Goal: Download file/media

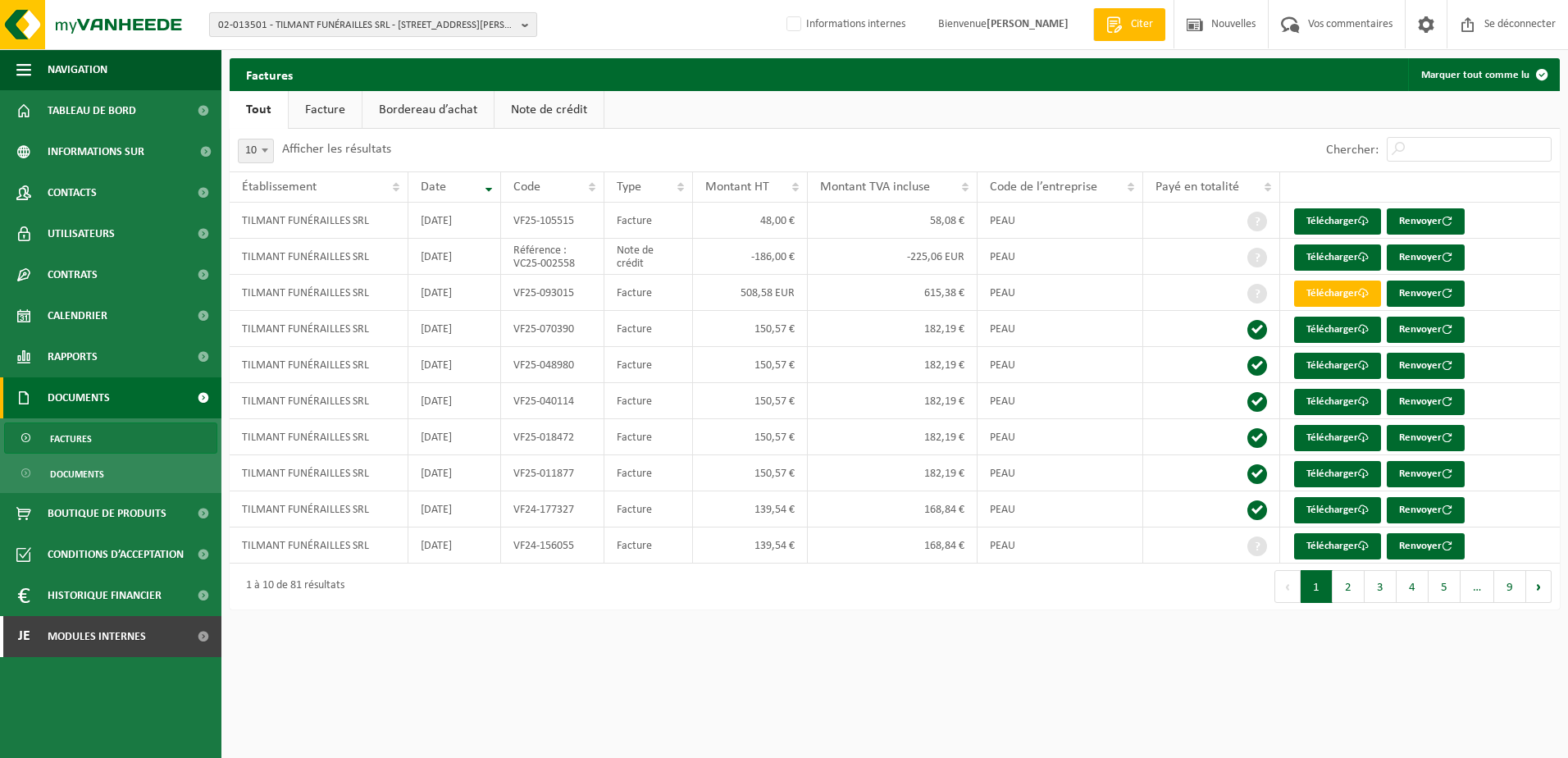
click at [286, 28] on span "02-013501 - TILMANT FUNÉRAILLES SRL - [STREET_ADDRESS][PERSON_NAME]" at bounding box center [367, 26] width 297 height 25
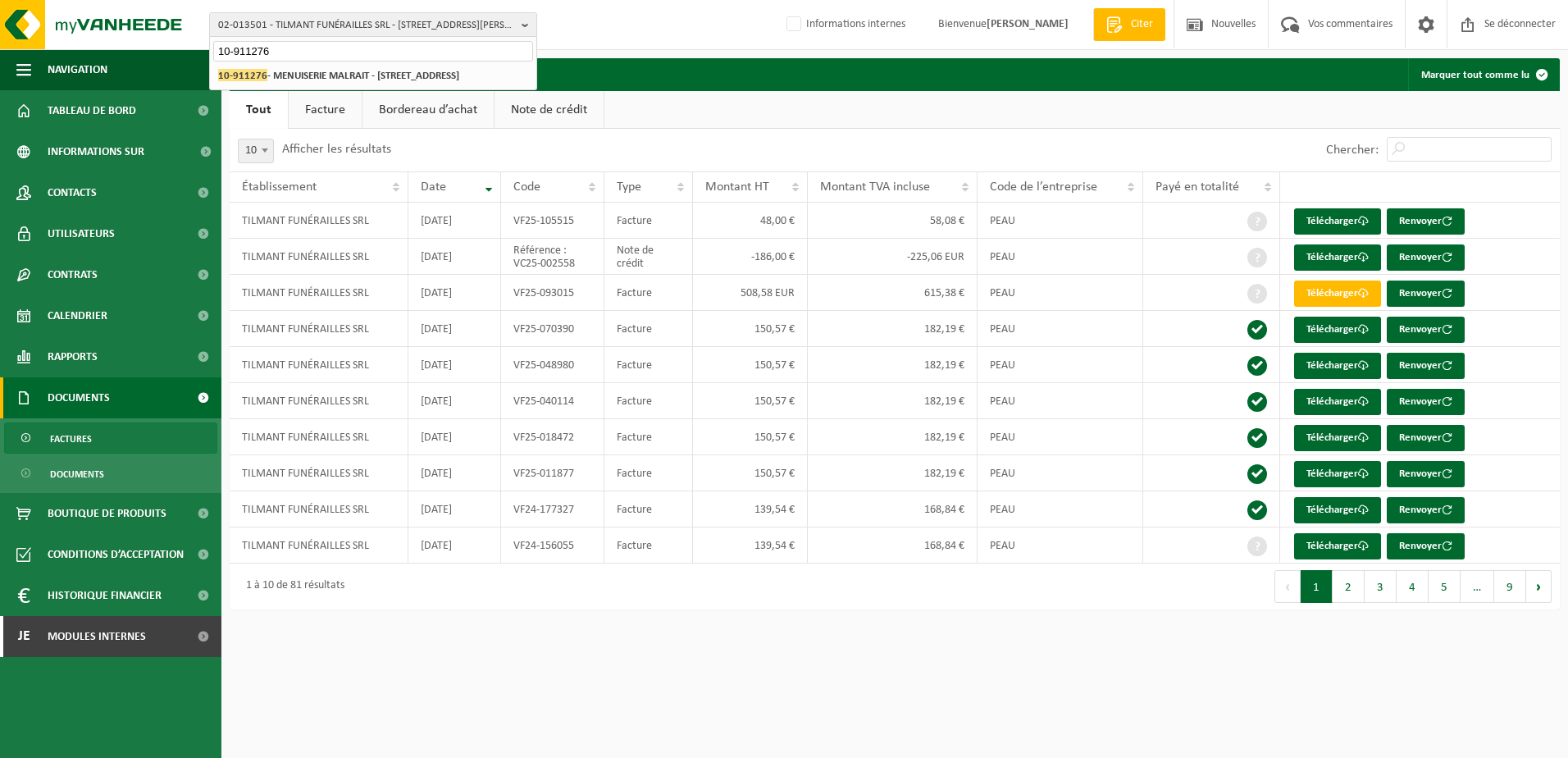
type input "10-911276"
click at [285, 80] on strong "10-911276 - MENUISERIE MALRAIT - [STREET_ADDRESS]" at bounding box center [338, 75] width 241 height 12
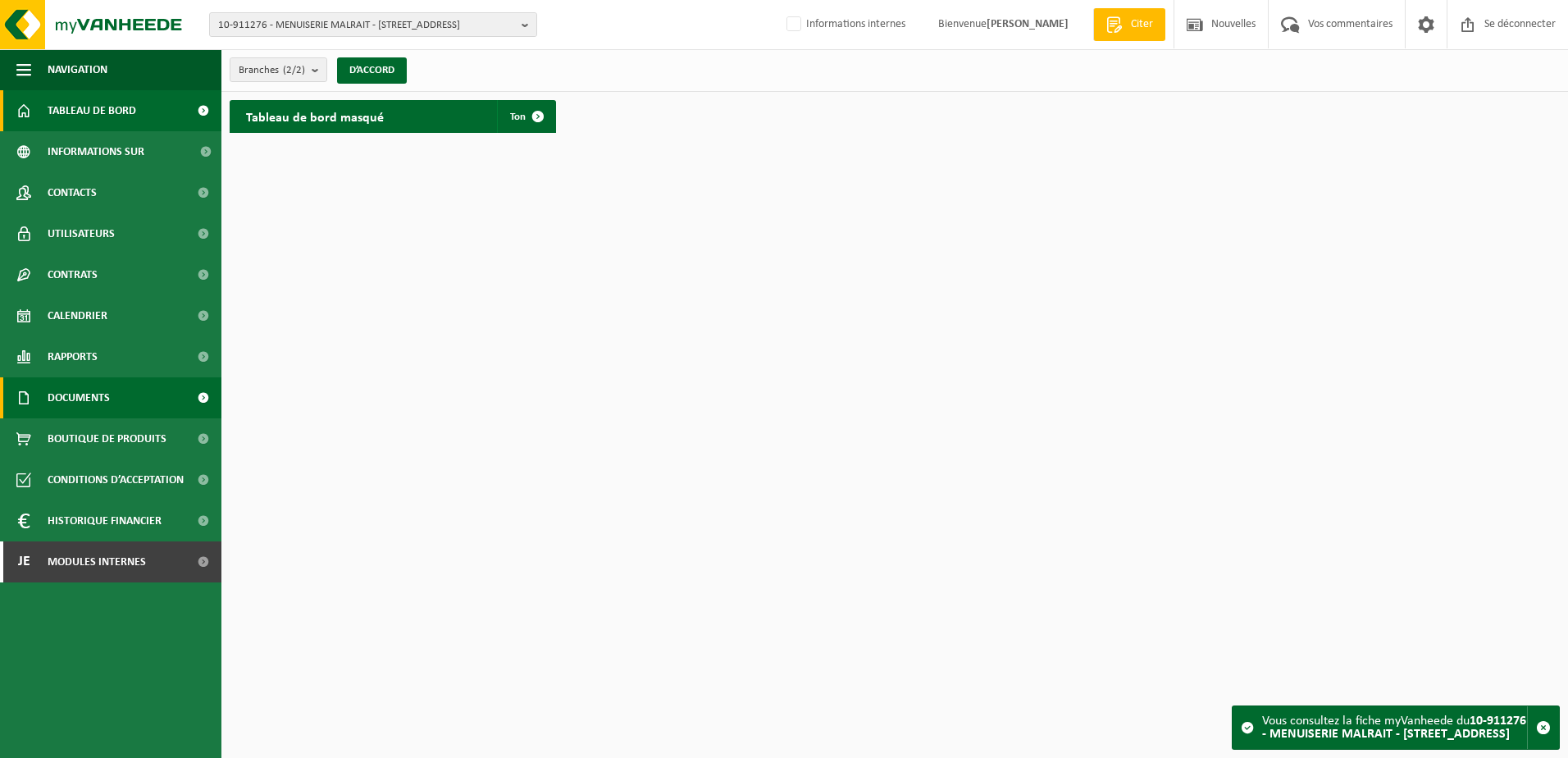
click at [74, 385] on span "Documents" at bounding box center [79, 398] width 63 height 41
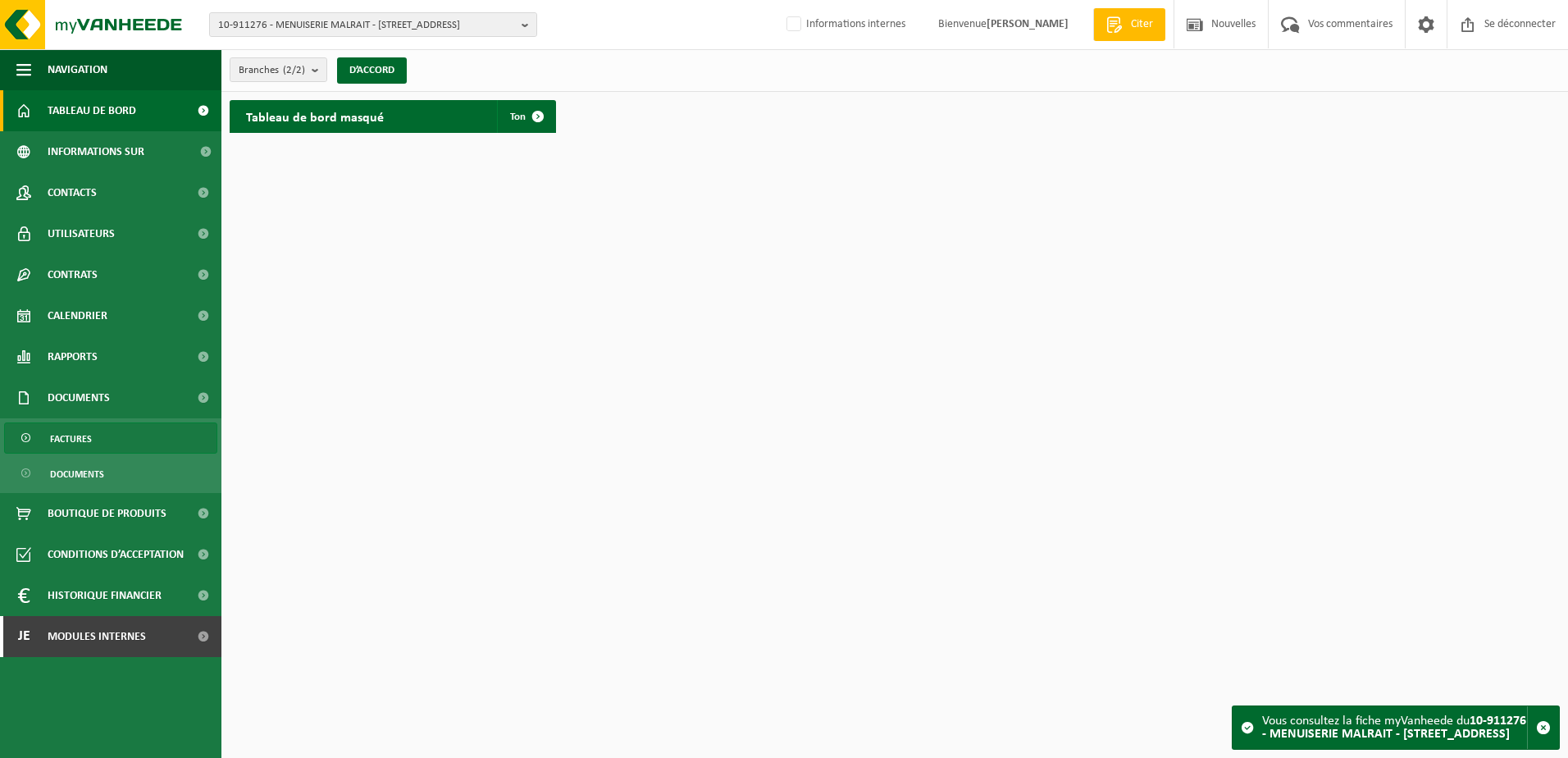
click at [114, 448] on link "Factures" at bounding box center [110, 437] width 213 height 31
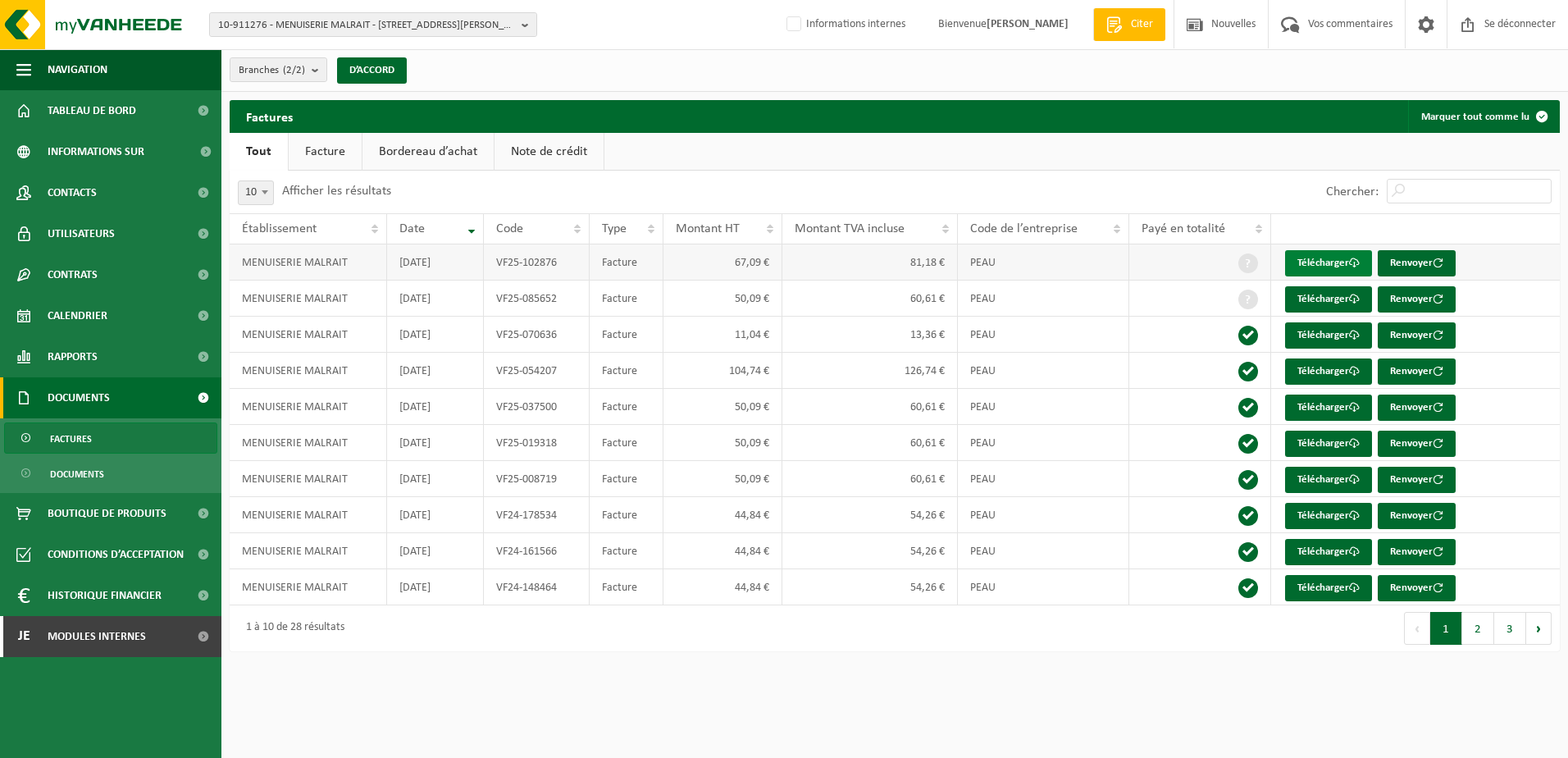
click at [1322, 270] on link "Télécharger" at bounding box center [1328, 263] width 87 height 27
